Goal: Information Seeking & Learning: Learn about a topic

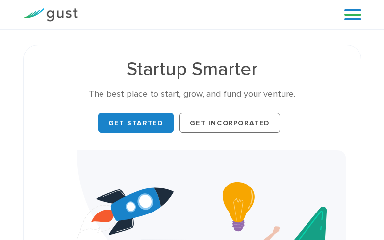
click at [358, 17] on link at bounding box center [352, 14] width 17 height 15
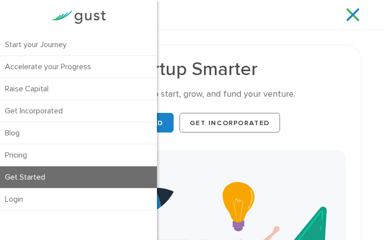
click at [23, 180] on link "Get Started" at bounding box center [78, 177] width 157 height 22
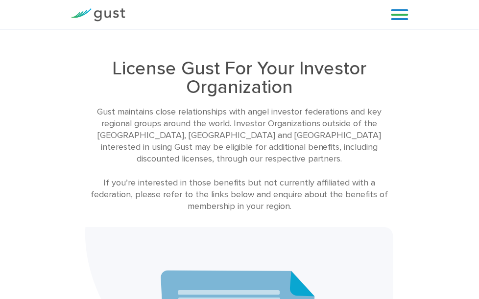
click at [409, 22] on link at bounding box center [399, 14] width 17 height 15
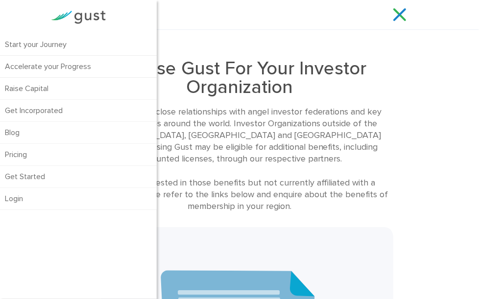
click at [200, 29] on div "Start your Journey Accelerate your Progress Raise Capital Get Incorporated Blog…" at bounding box center [239, 14] width 353 height 29
click at [279, 29] on div "Start your Journey Accelerate your Progress Raise Capital Get Incorporated Blog…" at bounding box center [239, 14] width 353 height 29
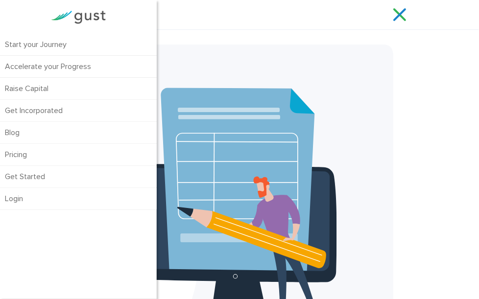
scroll to position [184, 0]
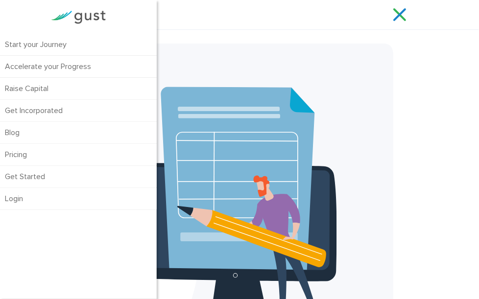
click at [409, 66] on div "License Gust For Your Investor Organization Gust maintains close relationships …" at bounding box center [240, 116] width 338 height 511
click at [409, 22] on link at bounding box center [399, 14] width 17 height 15
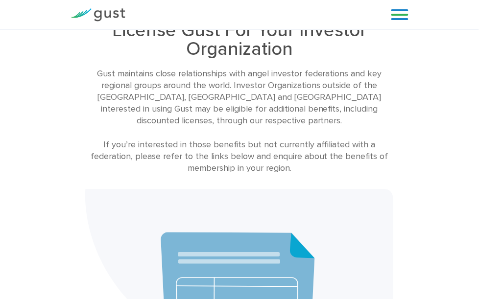
scroll to position [0, 0]
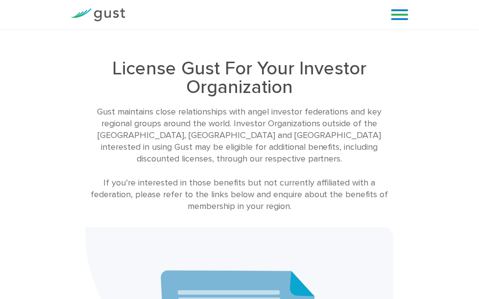
click at [409, 20] on link at bounding box center [399, 14] width 17 height 15
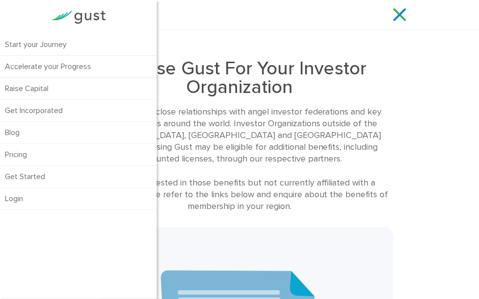
click at [416, 95] on div "License Gust For Your Investor Organization Gust maintains close relationships …" at bounding box center [239, 300] width 353 height 511
click at [290, 22] on div "Start your Journey Accelerate your Progress Raise Capital Get Incorporated" at bounding box center [255, 14] width 244 height 15
click at [409, 22] on link at bounding box center [399, 14] width 17 height 15
